Goal: Transaction & Acquisition: Purchase product/service

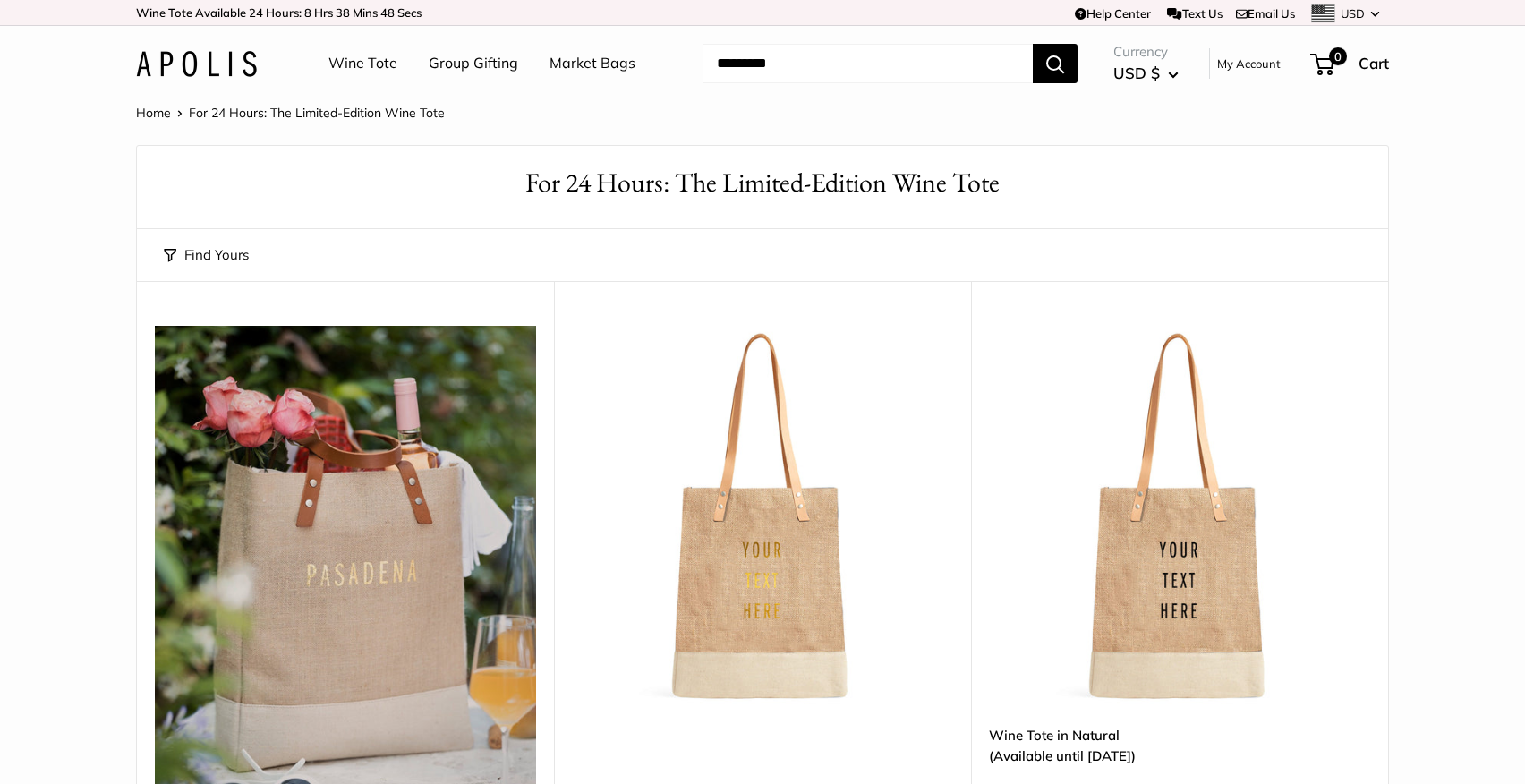
click at [1245, 64] on link "My Account" at bounding box center [1249, 63] width 64 height 21
click at [1263, 65] on link "My Account" at bounding box center [1249, 63] width 64 height 21
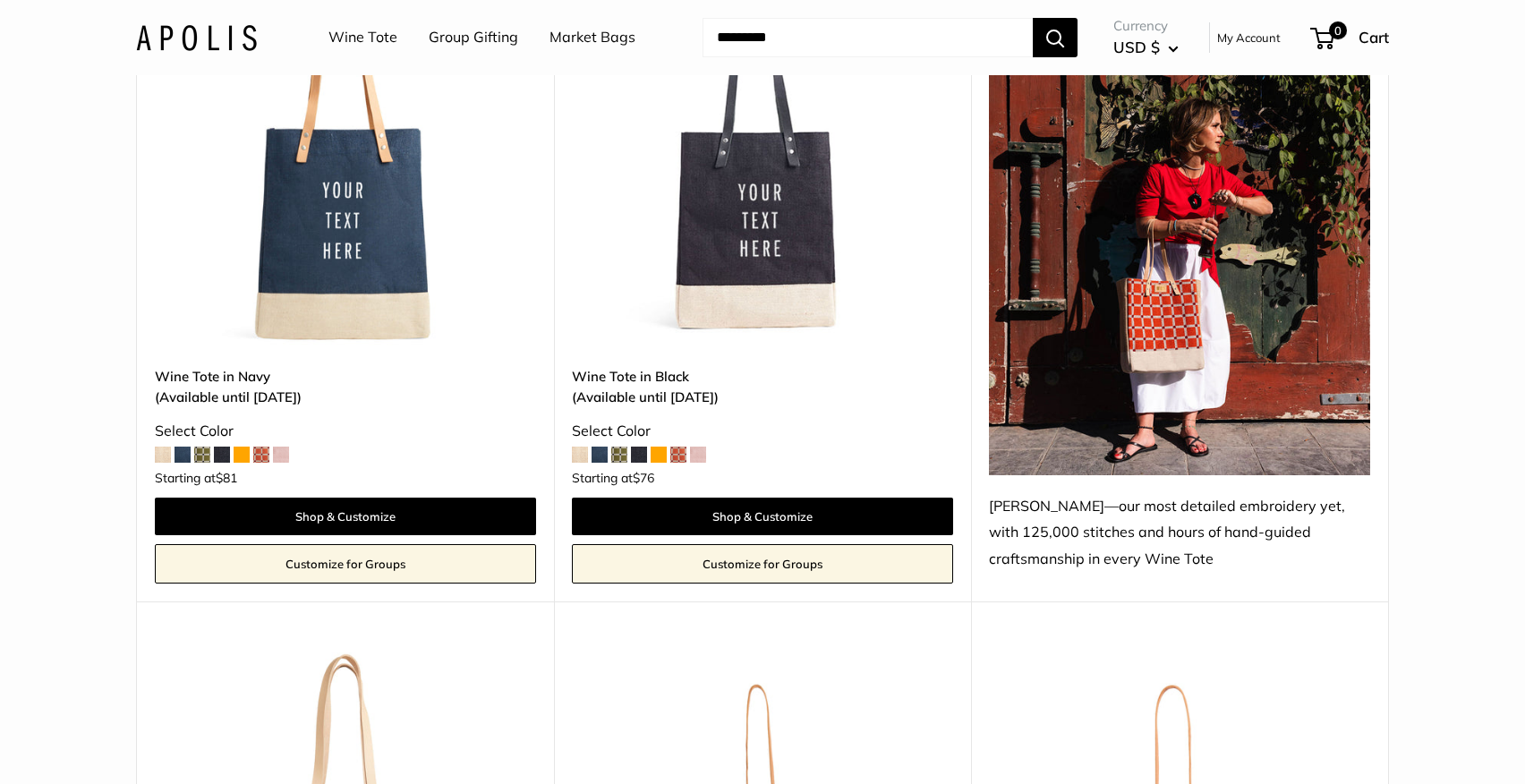
scroll to position [2377, 0]
click at [0, 0] on img at bounding box center [0, 0] width 0 height 0
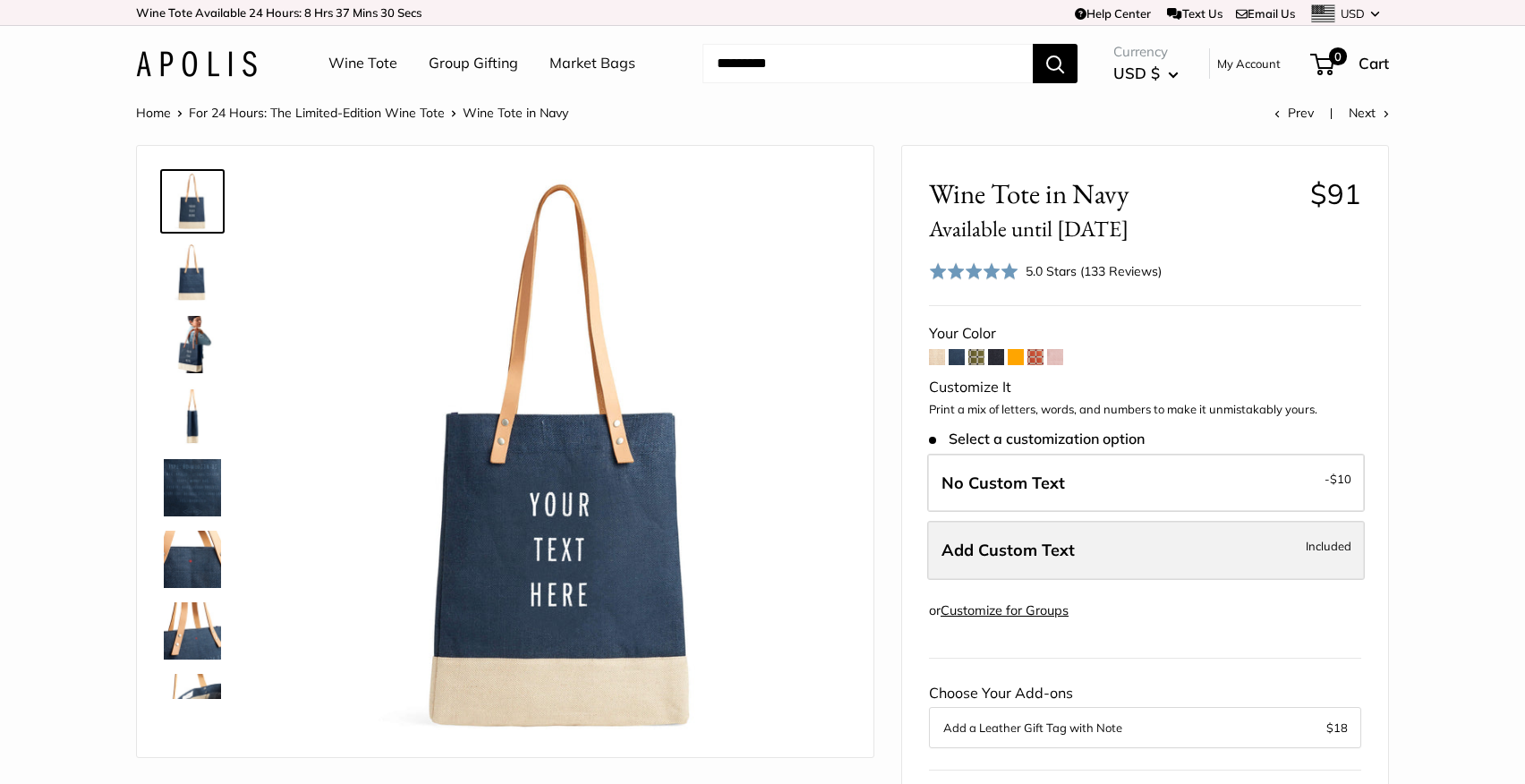
click at [998, 550] on span "Add Custom Text" at bounding box center [1009, 550] width 133 height 20
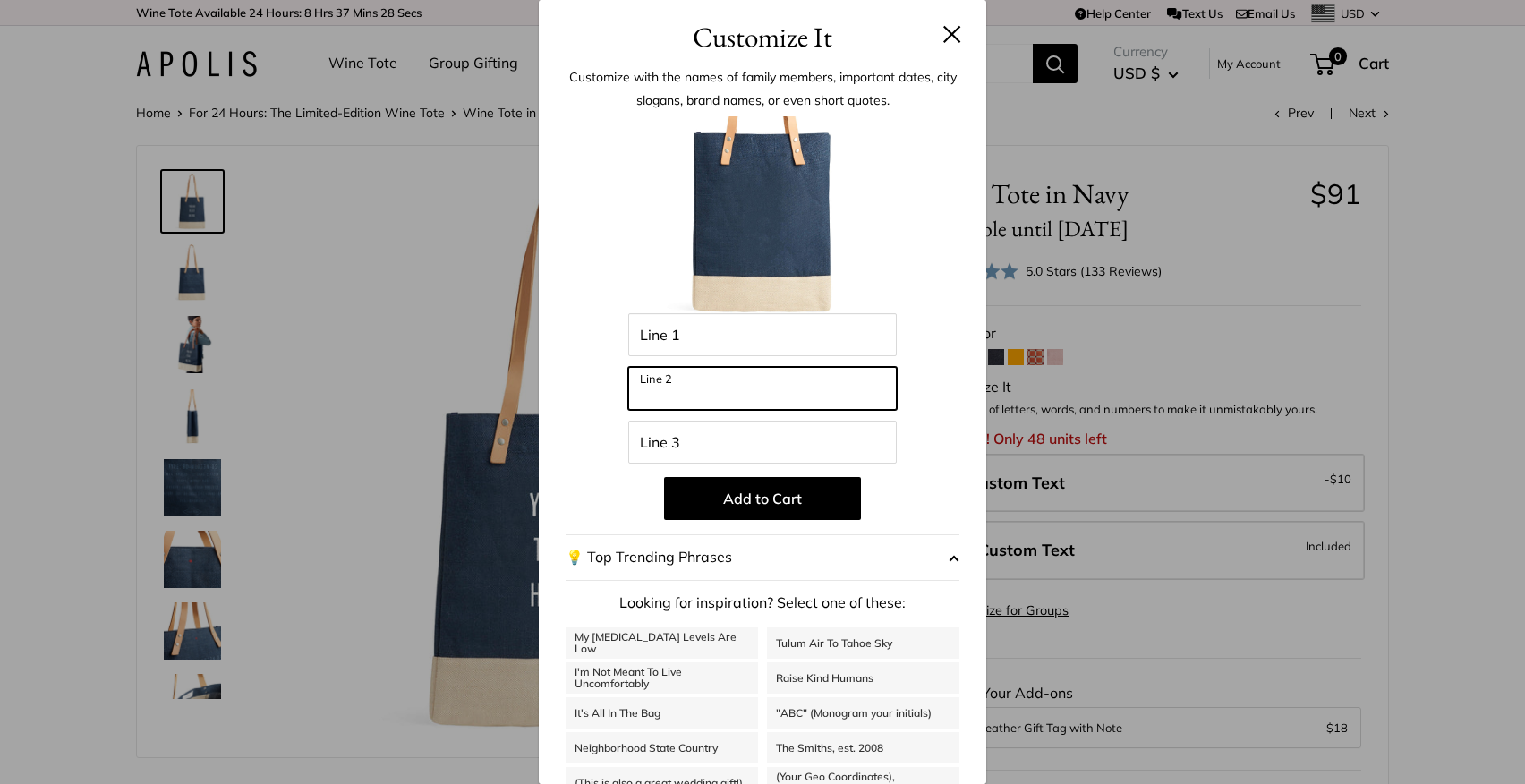
click at [720, 388] on input "Line 2" at bounding box center [763, 388] width 269 height 43
type input "*******"
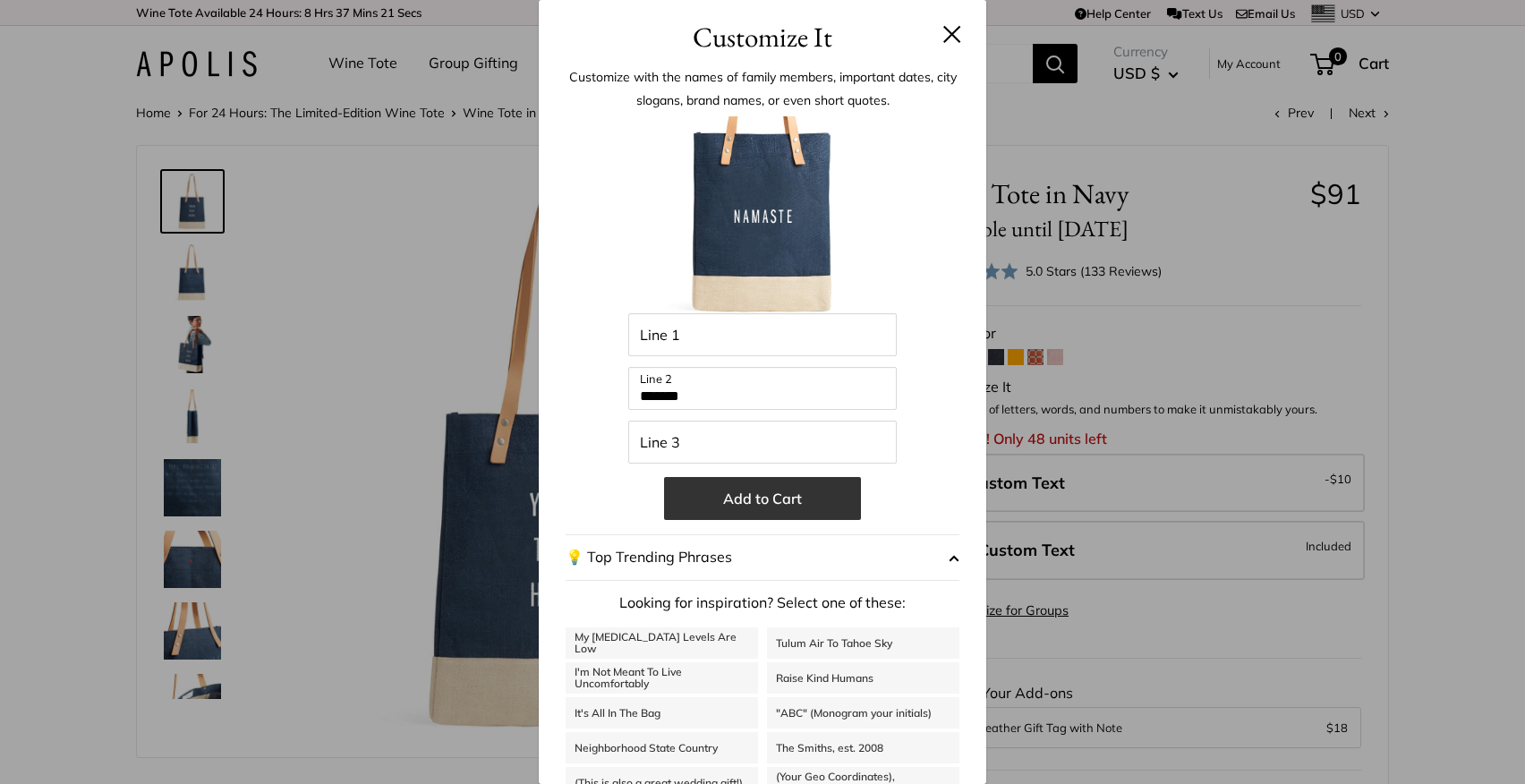
click at [769, 496] on button "Add to Cart" at bounding box center [762, 499] width 197 height 43
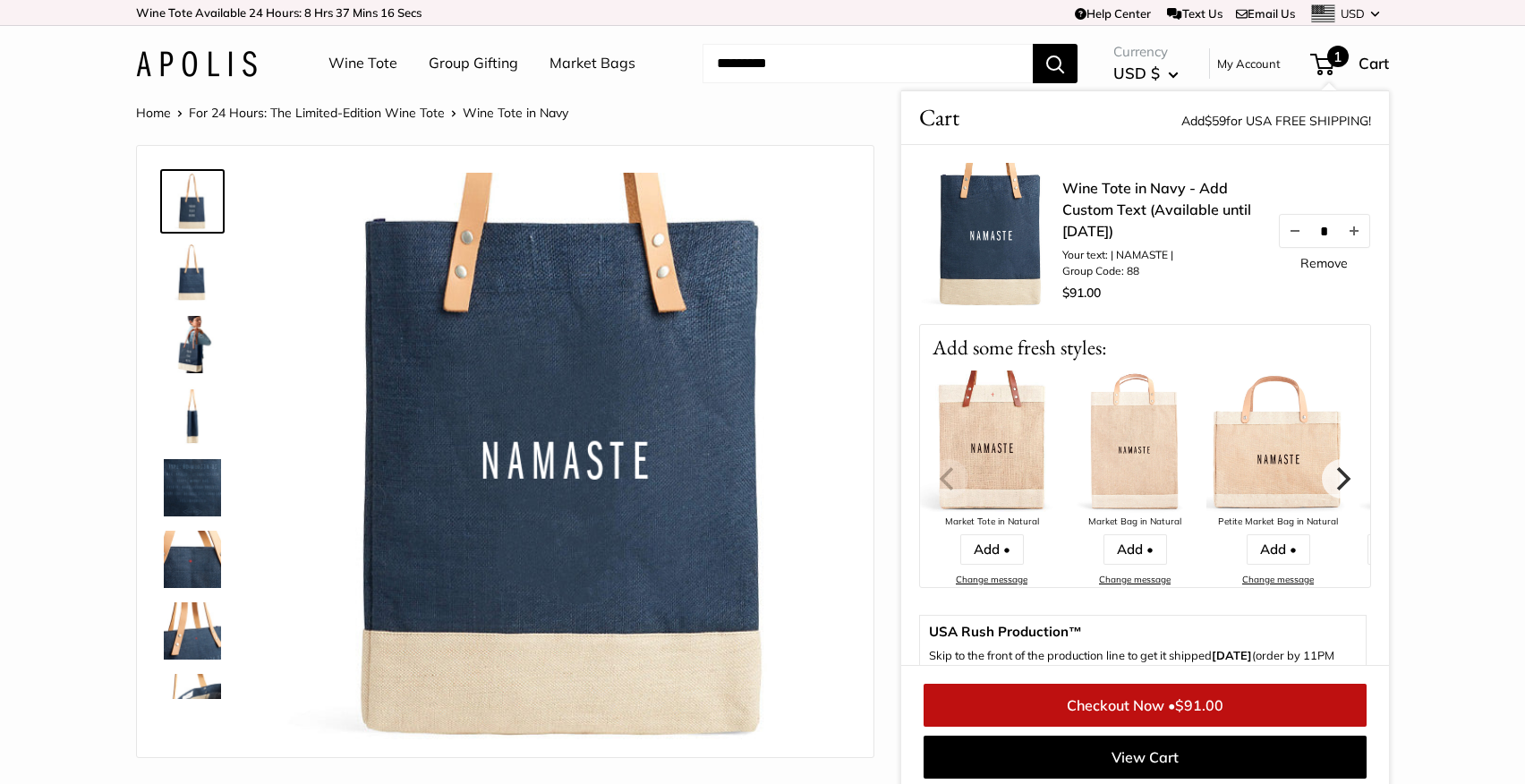
click at [353, 64] on link "Wine Tote" at bounding box center [362, 63] width 69 height 27
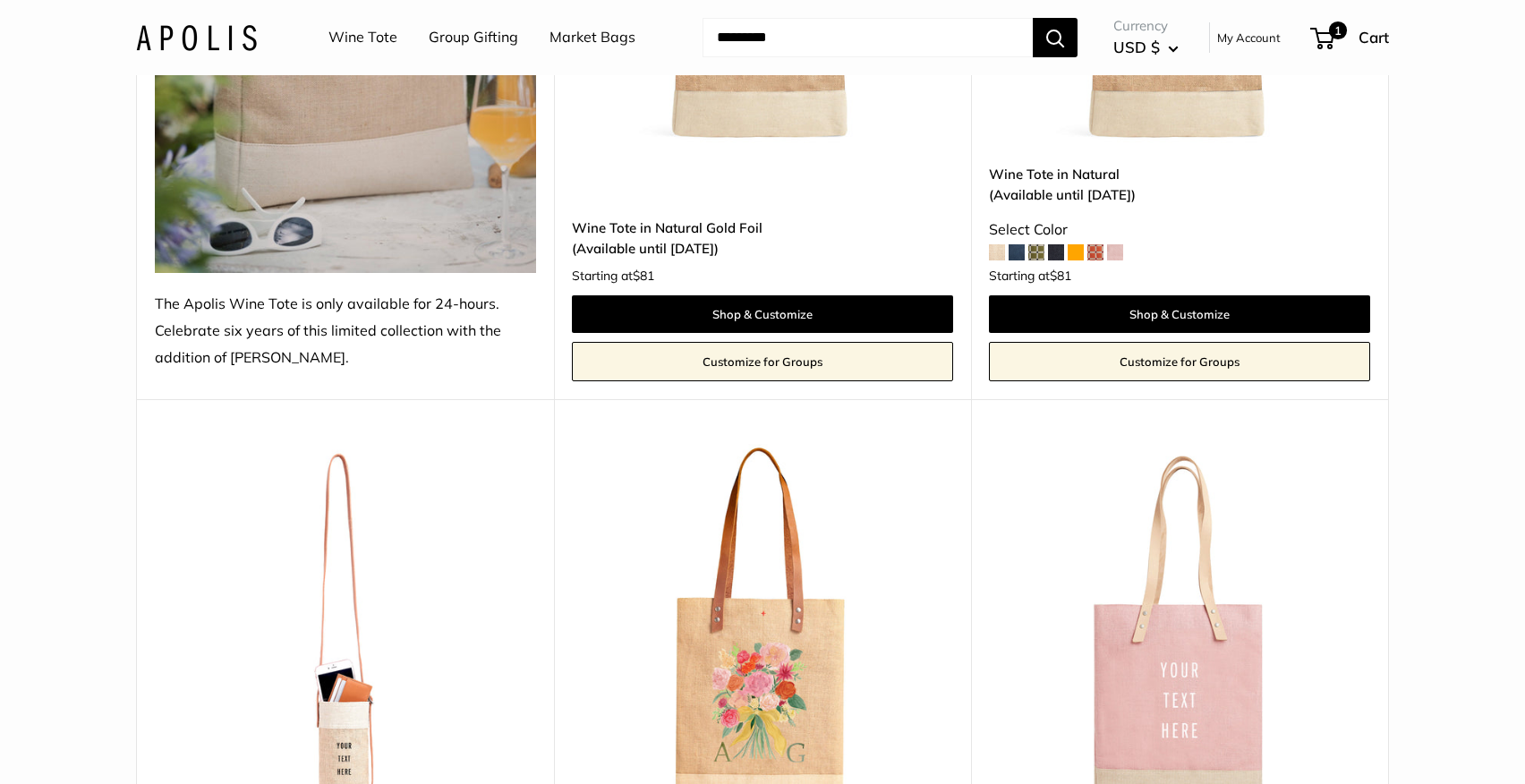
scroll to position [537, 0]
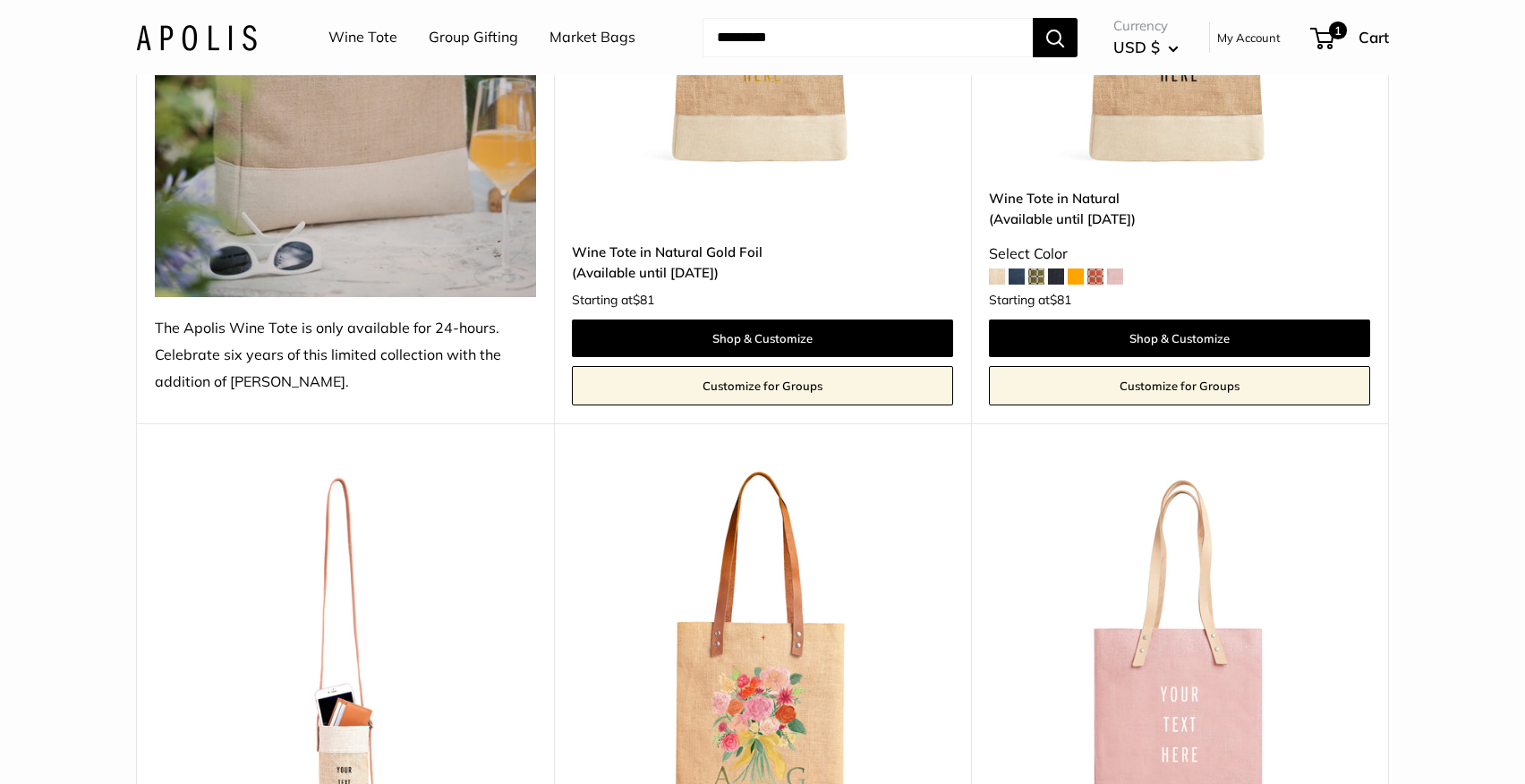
click at [1098, 273] on span at bounding box center [1095, 276] width 16 height 16
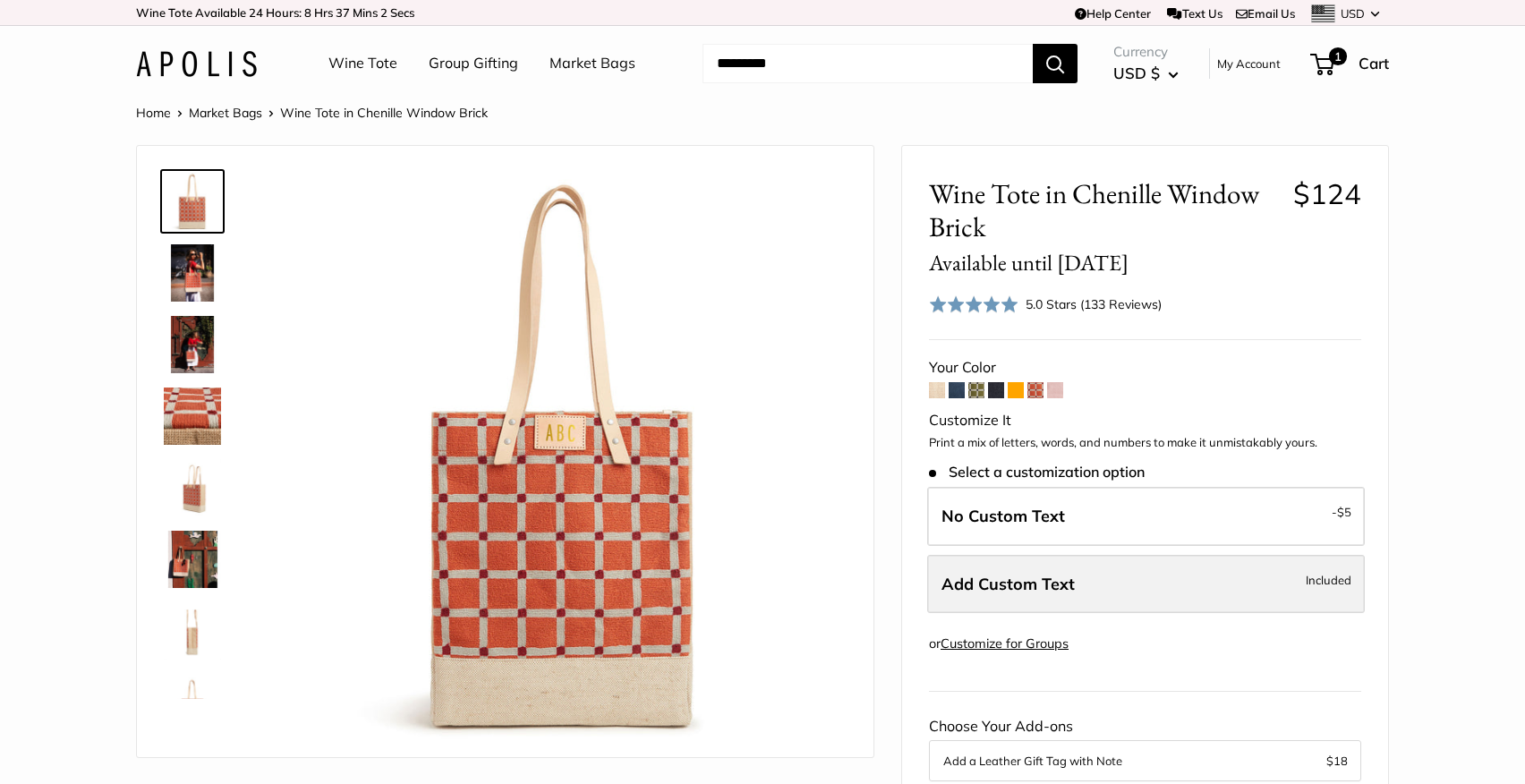
click at [1039, 583] on span "Add Custom Text" at bounding box center [1009, 584] width 133 height 20
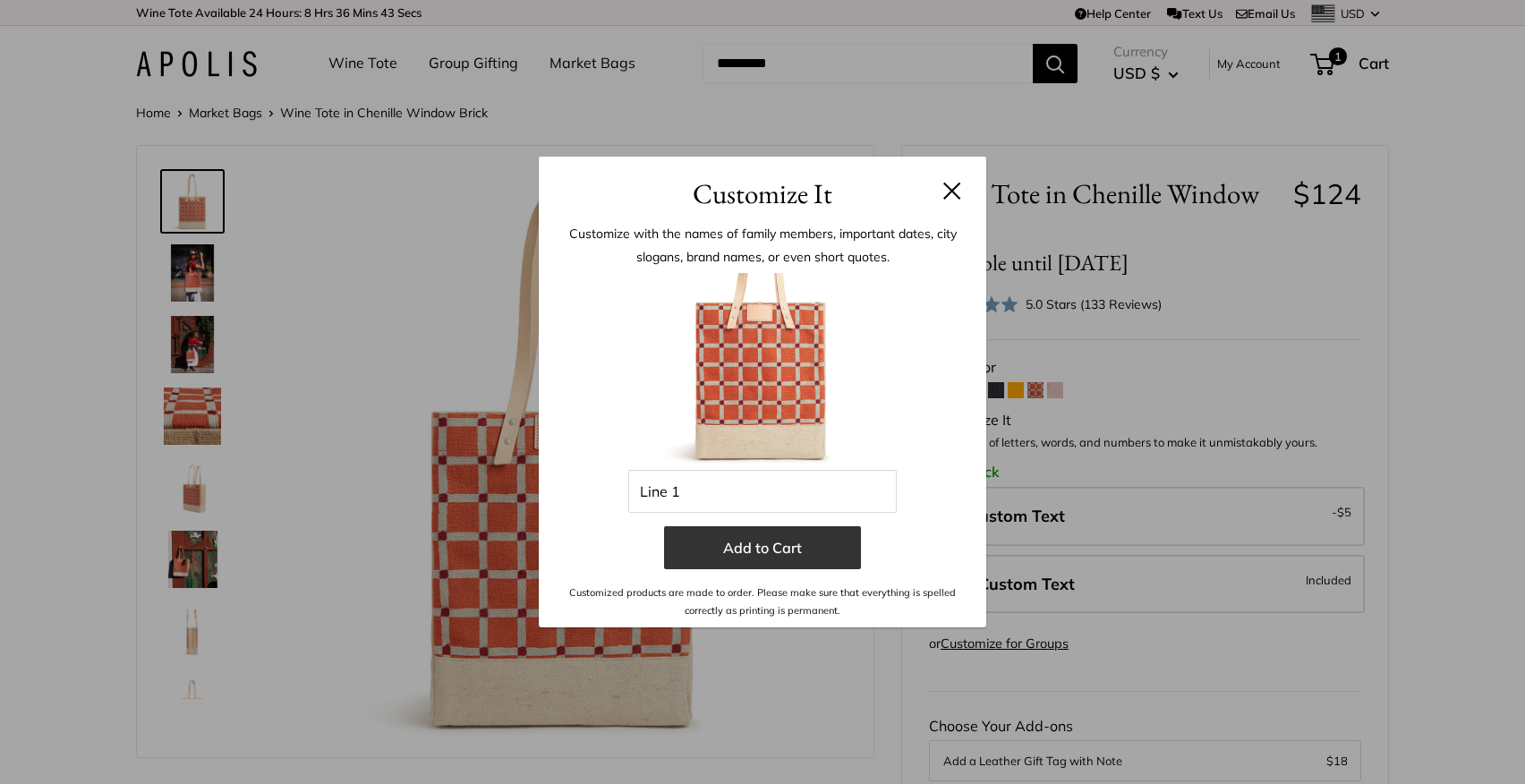
click at [770, 552] on button "Add to Cart" at bounding box center [762, 548] width 197 height 43
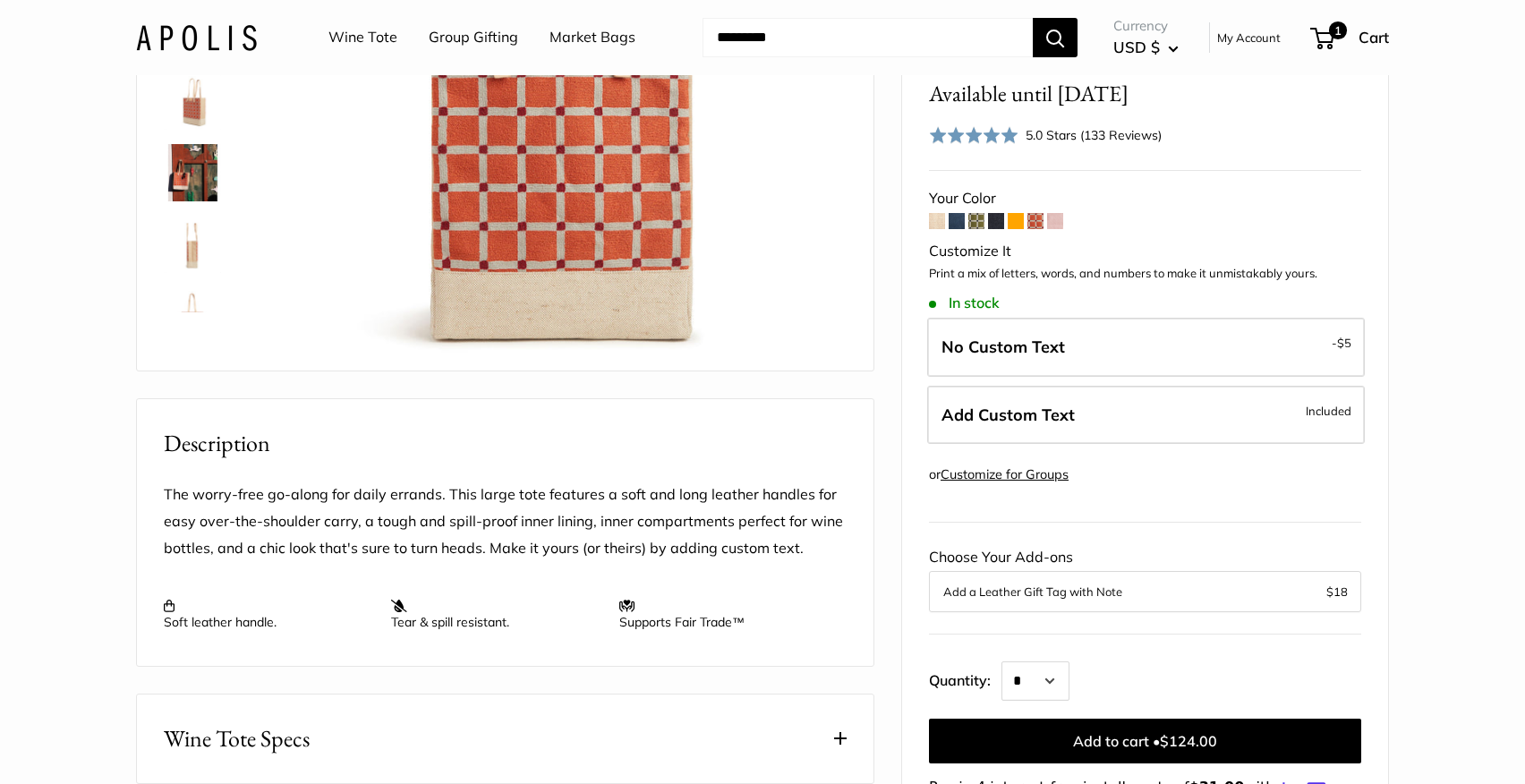
scroll to position [390, 0]
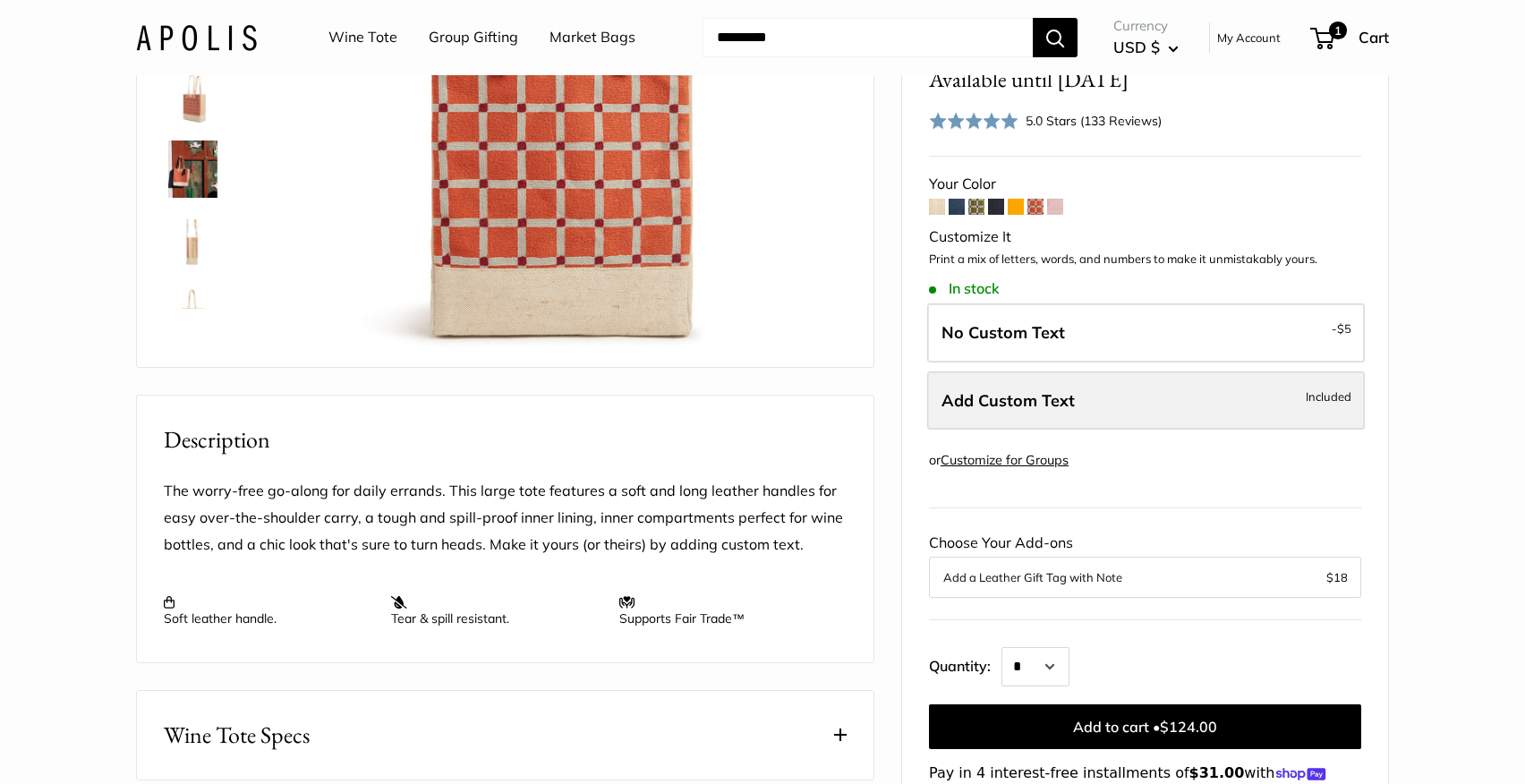
click at [1034, 396] on span "Add Custom Text" at bounding box center [1009, 400] width 133 height 20
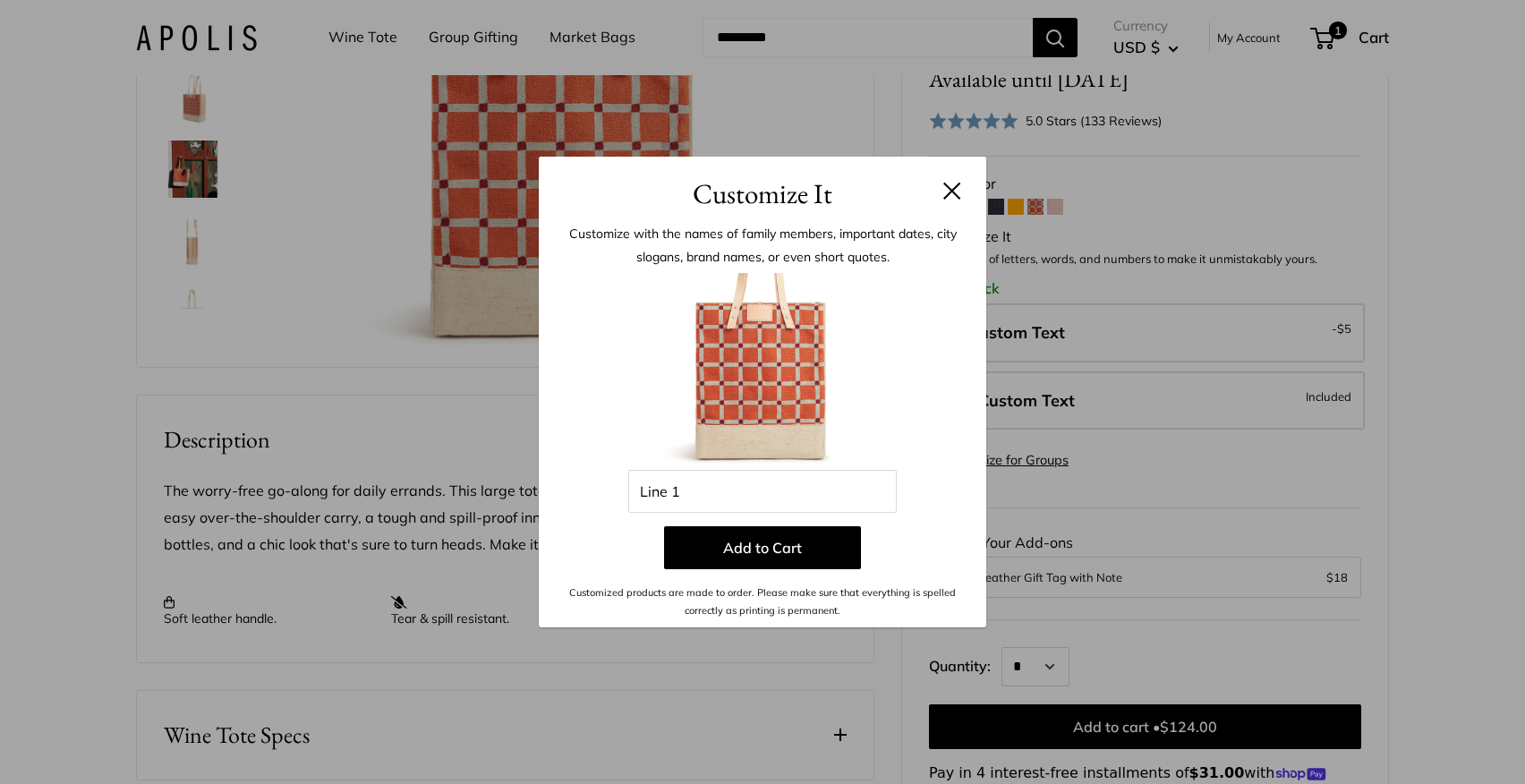
click at [948, 190] on button at bounding box center [952, 190] width 18 height 18
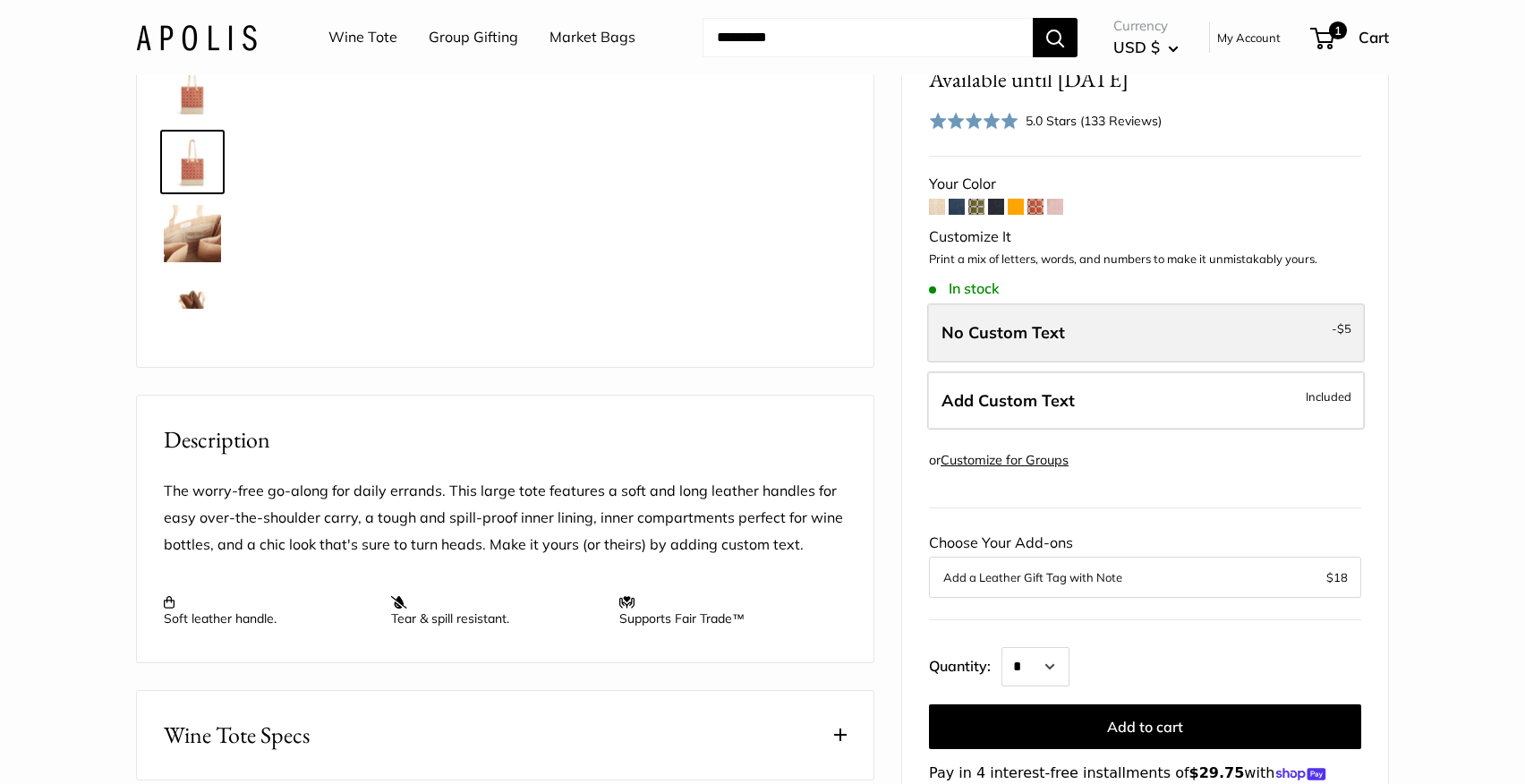
scroll to position [258, 0]
